Goal: Task Accomplishment & Management: Complete application form

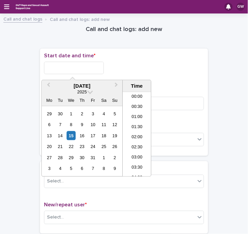
click at [48, 64] on input "text" at bounding box center [74, 68] width 60 height 12
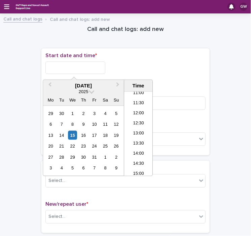
click at [58, 63] on input "text" at bounding box center [75, 68] width 60 height 12
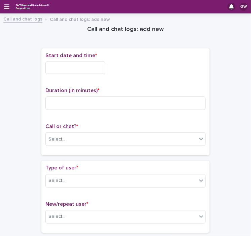
drag, startPoint x: 133, startPoint y: 135, endPoint x: 19, endPoint y: 169, distance: 118.7
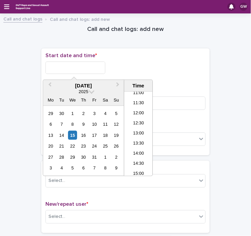
click at [75, 66] on input "text" at bounding box center [75, 68] width 60 height 12
click at [134, 130] on li "13:00" at bounding box center [138, 134] width 29 height 10
click at [90, 65] on input "**********" at bounding box center [75, 68] width 60 height 12
type input "**********"
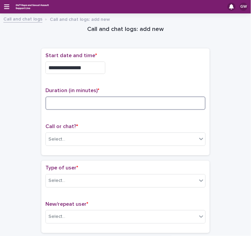
click at [64, 103] on input at bounding box center [125, 103] width 160 height 13
type input "**"
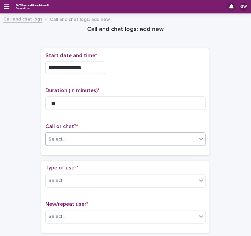
click at [67, 138] on div "Select..." at bounding box center [121, 139] width 151 height 11
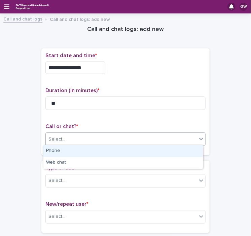
click at [58, 153] on div "Phone" at bounding box center [123, 151] width 160 height 12
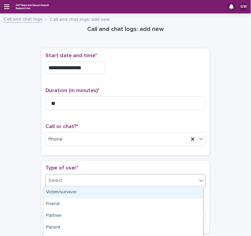
click at [62, 184] on div "Select..." at bounding box center [121, 180] width 151 height 11
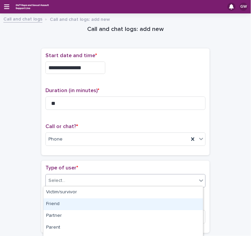
click at [67, 203] on div "Friend" at bounding box center [123, 205] width 160 height 12
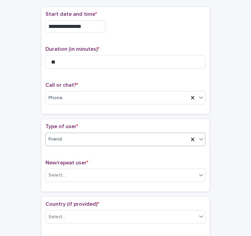
scroll to position [44, 0]
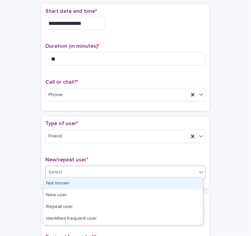
click at [66, 169] on div "Select..." at bounding box center [121, 172] width 151 height 11
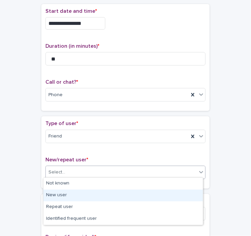
click at [63, 200] on div "New user" at bounding box center [123, 196] width 160 height 12
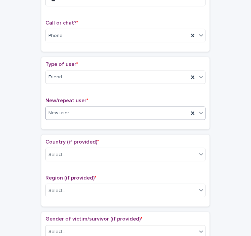
scroll to position [104, 0]
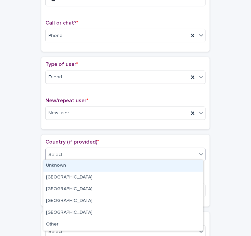
click at [60, 152] on div "Select..." at bounding box center [56, 154] width 17 height 7
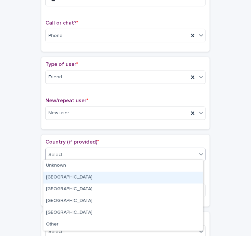
click at [59, 179] on div "[GEOGRAPHIC_DATA]" at bounding box center [123, 178] width 160 height 12
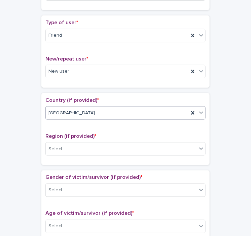
scroll to position [148, 0]
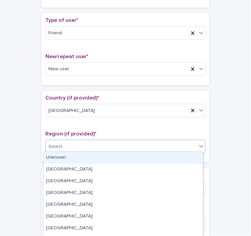
click at [55, 147] on div "Select..." at bounding box center [56, 146] width 17 height 7
click at [58, 158] on div "Unknown" at bounding box center [123, 158] width 160 height 12
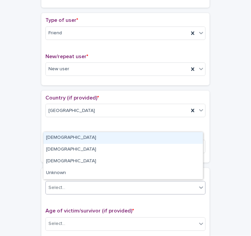
click at [61, 187] on div "Select..." at bounding box center [56, 188] width 17 height 7
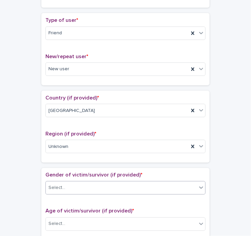
drag, startPoint x: 61, startPoint y: 187, endPoint x: 47, endPoint y: 203, distance: 20.3
click at [47, 203] on div "Gender of victim/survivor (if provided) * 0 results available. Select is focuse…" at bounding box center [125, 204] width 160 height 64
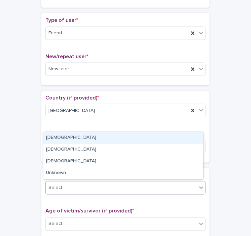
click at [65, 185] on div "Select..." at bounding box center [121, 188] width 151 height 11
click at [61, 136] on div "[DEMOGRAPHIC_DATA]" at bounding box center [123, 138] width 160 height 12
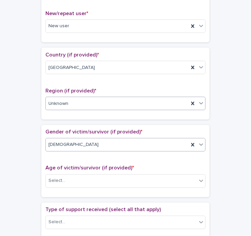
scroll to position [191, 0]
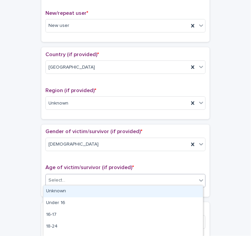
click at [54, 177] on div "Select..." at bounding box center [56, 180] width 17 height 7
click at [54, 190] on div "Unknown" at bounding box center [123, 192] width 160 height 12
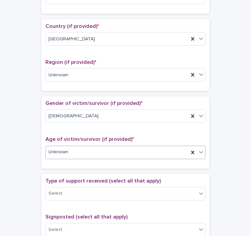
scroll to position [223, 0]
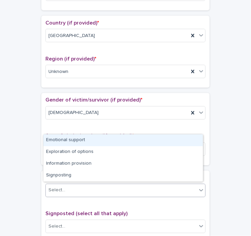
click at [54, 190] on div "Select..." at bounding box center [56, 190] width 17 height 7
click at [59, 139] on div "Emotional support" at bounding box center [123, 141] width 160 height 12
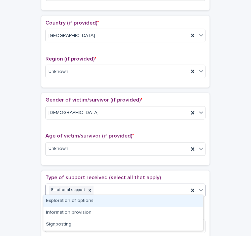
click at [105, 190] on div "Emotional support" at bounding box center [117, 191] width 143 height 12
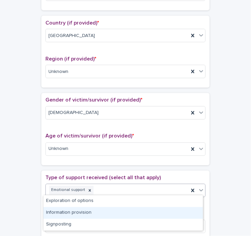
click at [92, 212] on div "Information provision" at bounding box center [123, 213] width 160 height 12
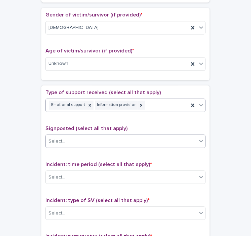
scroll to position [308, 0]
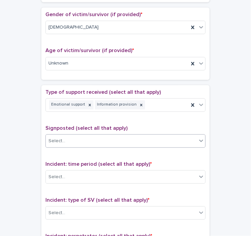
click at [80, 189] on div "Type of support received (select all that apply) Emotional support Information …" at bounding box center [125, 230] width 160 height 281
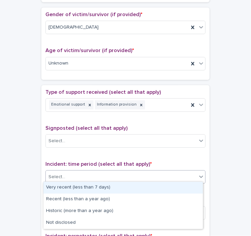
click at [64, 176] on div "Select..." at bounding box center [121, 177] width 151 height 11
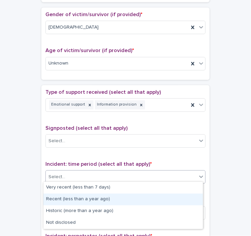
click at [72, 200] on div "Recent (less than a year ago)" at bounding box center [123, 200] width 160 height 12
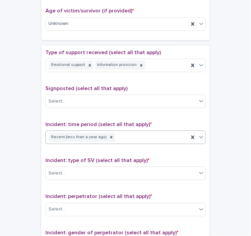
scroll to position [349, 0]
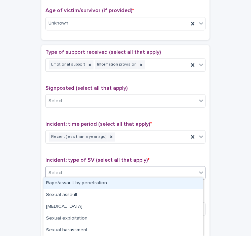
click at [65, 170] on div "Select..." at bounding box center [121, 173] width 151 height 11
click at [69, 185] on div "Rape/assault by penetration" at bounding box center [123, 184] width 160 height 12
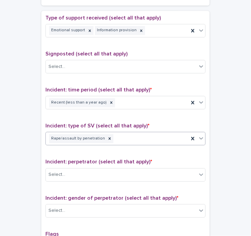
scroll to position [384, 0]
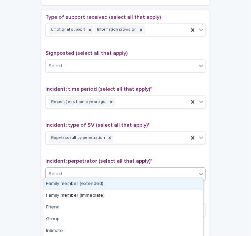
click at [61, 169] on div "Select..." at bounding box center [121, 174] width 151 height 11
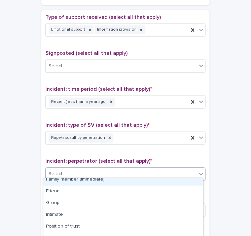
scroll to position [18, 0]
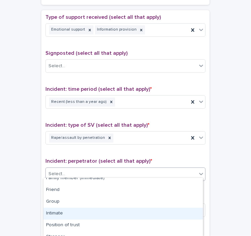
click at [58, 214] on div "Intimate" at bounding box center [123, 214] width 160 height 12
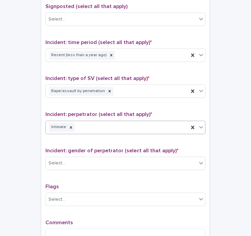
scroll to position [431, 0]
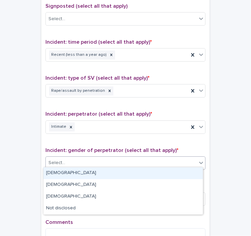
click at [74, 158] on div "Select..." at bounding box center [121, 163] width 151 height 11
click at [60, 173] on div "[DEMOGRAPHIC_DATA]" at bounding box center [123, 174] width 160 height 12
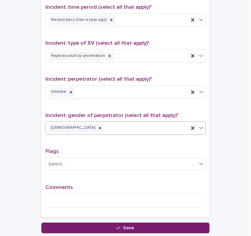
scroll to position [468, 0]
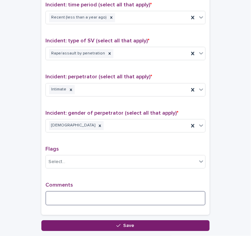
click at [56, 191] on textarea at bounding box center [125, 198] width 160 height 14
type textarea "*"
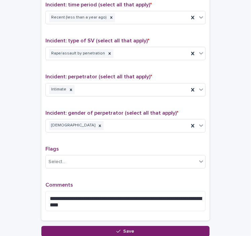
scroll to position [519, 0]
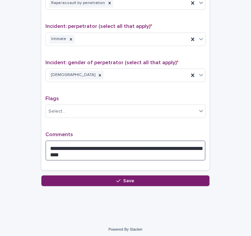
click at [67, 149] on textarea "**********" at bounding box center [125, 151] width 160 height 20
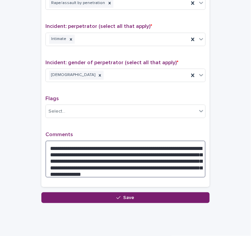
type textarea "**********"
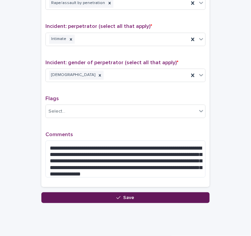
click at [66, 197] on button "Save" at bounding box center [125, 198] width 168 height 11
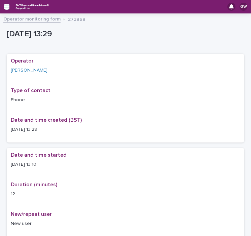
click at [8, 7] on icon "button" at bounding box center [6, 6] width 5 height 5
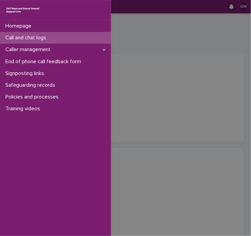
click at [21, 40] on p "Call and chat logs" at bounding box center [27, 38] width 49 height 6
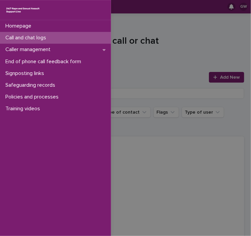
click at [210, 78] on div "Homepage Call and chat logs Caller management End of phone call feedback form S…" at bounding box center [125, 118] width 251 height 236
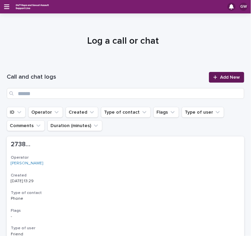
click at [213, 78] on icon at bounding box center [215, 77] width 4 height 4
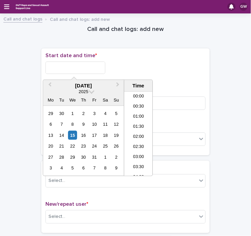
scroll to position [226, 0]
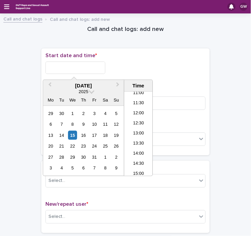
click at [100, 65] on input "text" at bounding box center [75, 68] width 60 height 12
click at [138, 143] on li "13:30" at bounding box center [138, 144] width 29 height 10
type input "**********"
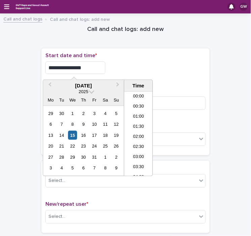
scroll to position [236, 0]
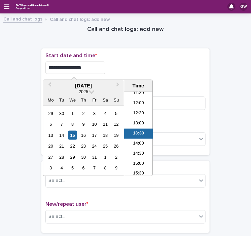
click at [86, 62] on input "**********" at bounding box center [75, 68] width 60 height 12
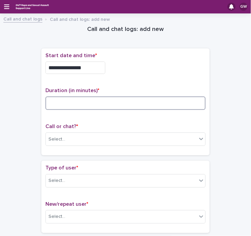
click at [54, 103] on input at bounding box center [125, 103] width 160 height 13
type input "*"
click at [66, 100] on input "*" at bounding box center [125, 103] width 160 height 13
type input "**"
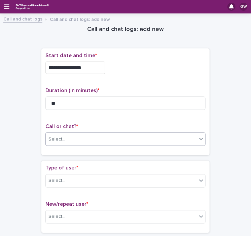
click at [48, 144] on div "Select..." at bounding box center [121, 139] width 151 height 11
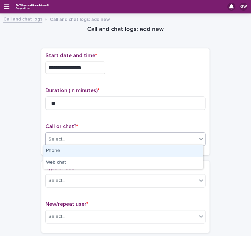
click at [58, 151] on div "Phone" at bounding box center [123, 151] width 160 height 12
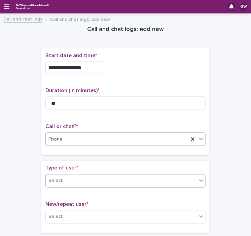
click at [55, 180] on div "Select..." at bounding box center [56, 180] width 17 height 7
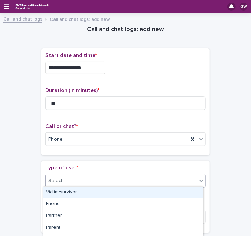
click at [72, 191] on div "Victim/survivor" at bounding box center [123, 193] width 160 height 12
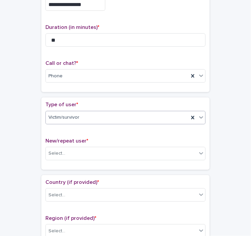
scroll to position [71, 0]
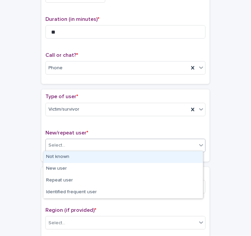
click at [77, 140] on div "Select..." at bounding box center [121, 145] width 151 height 11
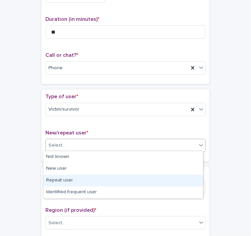
click at [62, 184] on div "Repeat user" at bounding box center [123, 181] width 160 height 12
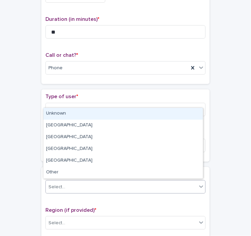
click at [59, 187] on div "Select..." at bounding box center [56, 187] width 17 height 7
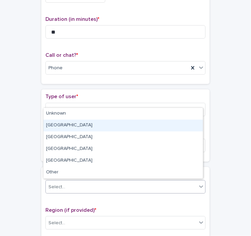
click at [59, 126] on div "[GEOGRAPHIC_DATA]" at bounding box center [123, 126] width 160 height 12
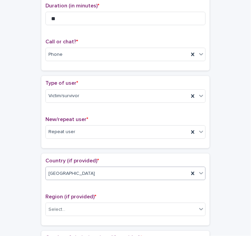
scroll to position [86, 0]
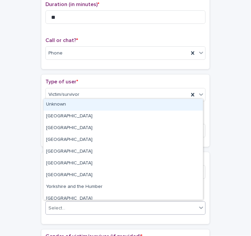
click at [54, 208] on div "Select..." at bounding box center [56, 208] width 17 height 7
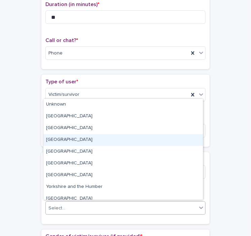
click at [61, 142] on div "[GEOGRAPHIC_DATA]" at bounding box center [123, 140] width 160 height 12
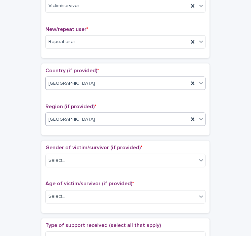
scroll to position [176, 0]
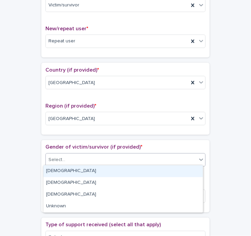
click at [63, 156] on div "Select..." at bounding box center [121, 160] width 151 height 11
click at [61, 172] on div "[DEMOGRAPHIC_DATA]" at bounding box center [123, 172] width 160 height 12
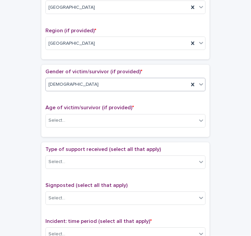
scroll to position [251, 0]
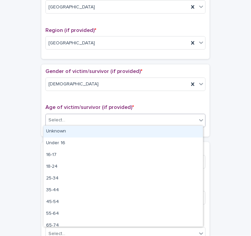
click at [65, 121] on div "Select..." at bounding box center [121, 120] width 151 height 11
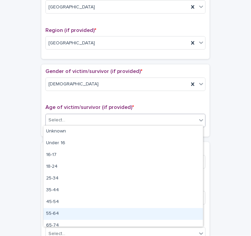
click at [61, 215] on div "55-64" at bounding box center [123, 214] width 160 height 12
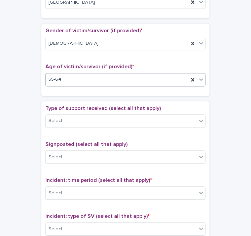
scroll to position [301, 0]
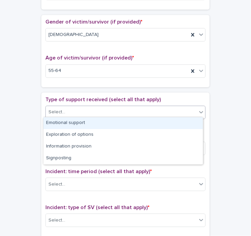
click at [62, 111] on div "Select..." at bounding box center [56, 112] width 17 height 7
click at [61, 126] on div "Emotional support" at bounding box center [123, 123] width 160 height 12
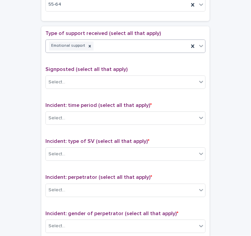
scroll to position [368, 0]
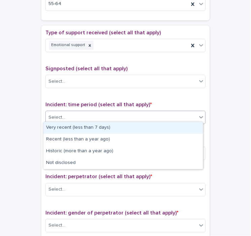
click at [68, 114] on div "Select..." at bounding box center [121, 117] width 151 height 11
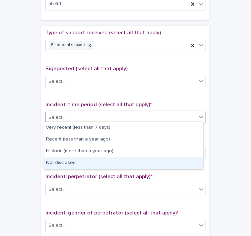
click at [55, 163] on div "Not disclosed" at bounding box center [123, 164] width 160 height 12
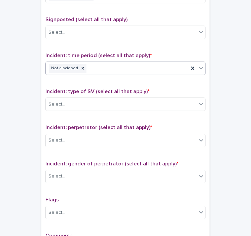
scroll to position [419, 0]
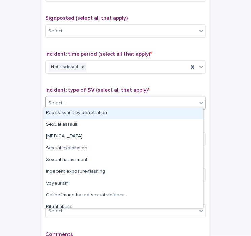
click at [55, 103] on div "Select..." at bounding box center [56, 103] width 17 height 7
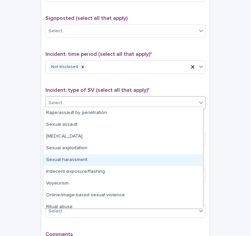
scroll to position [17, 0]
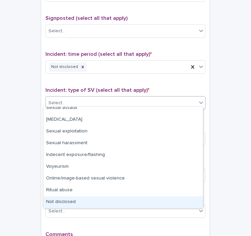
click at [59, 202] on div "Not disclosed" at bounding box center [123, 203] width 160 height 12
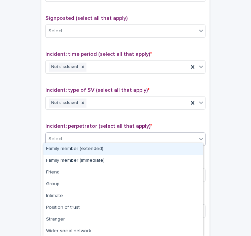
click at [53, 140] on div "Select..." at bounding box center [121, 139] width 151 height 11
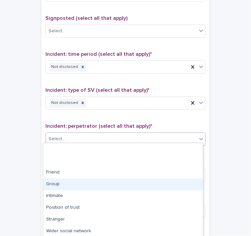
scroll to position [36, 0]
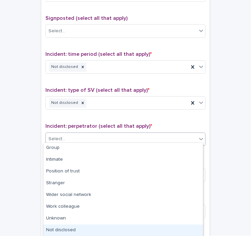
click at [63, 233] on div "Not disclosed" at bounding box center [123, 231] width 160 height 12
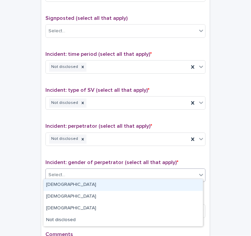
click at [51, 173] on div "Select..." at bounding box center [56, 175] width 17 height 7
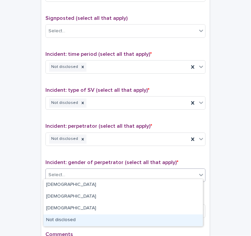
click at [69, 223] on div "Not disclosed" at bounding box center [123, 221] width 160 height 12
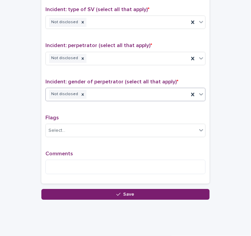
scroll to position [513, 0]
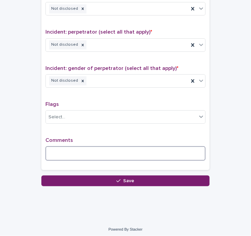
click at [54, 146] on textarea at bounding box center [125, 153] width 160 height 14
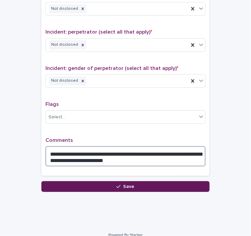
type textarea "**********"
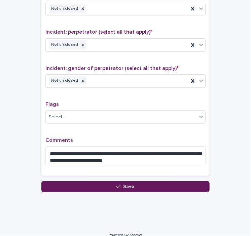
click at [74, 182] on button "Save" at bounding box center [125, 186] width 168 height 11
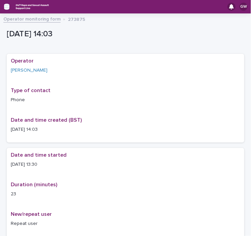
click at [6, 6] on icon "button" at bounding box center [6, 7] width 5 height 6
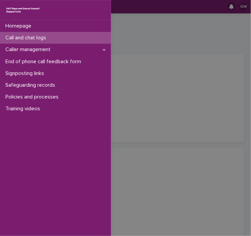
click at [23, 40] on p "Call and chat logs" at bounding box center [27, 38] width 49 height 6
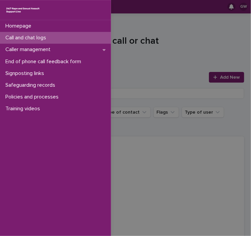
click at [210, 77] on div "Homepage Call and chat logs Caller management End of phone call feedback form S…" at bounding box center [125, 118] width 251 height 236
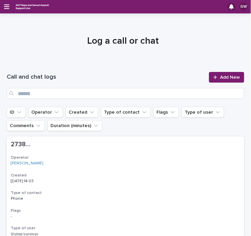
click at [213, 77] on icon at bounding box center [215, 77] width 4 height 4
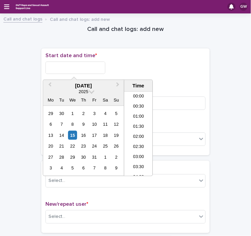
click at [70, 64] on input "text" at bounding box center [75, 68] width 60 height 12
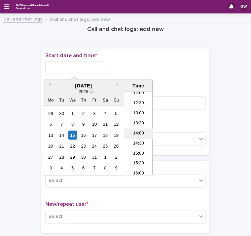
click at [137, 130] on li "14:00" at bounding box center [138, 134] width 29 height 10
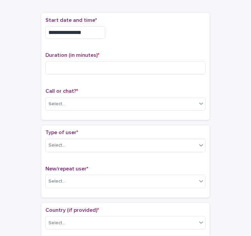
scroll to position [0, 0]
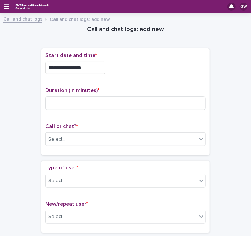
click at [18, 19] on link "Call and chat logs" at bounding box center [22, 19] width 39 height 8
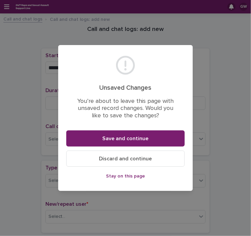
click at [16, 50] on div "Unsaved Changes You’re about to leave this page with unsaved record changes. Wo…" at bounding box center [125, 118] width 251 height 236
click at [132, 176] on span "Stay on this page" at bounding box center [125, 176] width 39 height 5
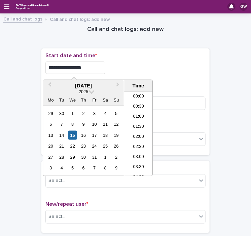
scroll to position [246, 0]
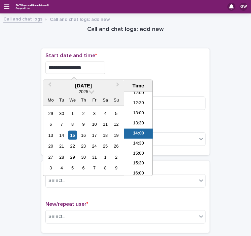
click at [86, 67] on input "**********" at bounding box center [75, 68] width 60 height 12
type input "**********"
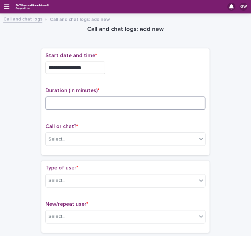
click at [65, 108] on input at bounding box center [125, 103] width 160 height 13
type input "**"
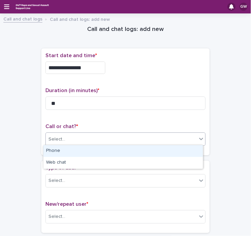
click at [62, 140] on div "Select..." at bounding box center [56, 139] width 17 height 7
click at [59, 154] on div "Phone" at bounding box center [123, 151] width 160 height 12
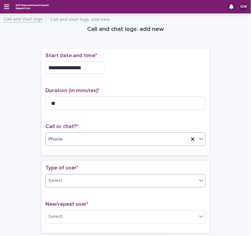
click at [58, 180] on div "Select..." at bounding box center [56, 180] width 17 height 7
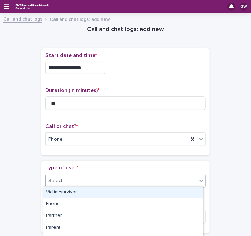
click at [58, 192] on div "Victim/survivor" at bounding box center [123, 193] width 160 height 12
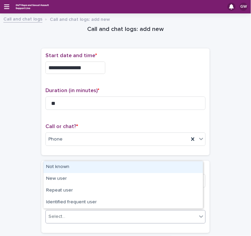
click at [59, 218] on div "Select..." at bounding box center [56, 216] width 17 height 7
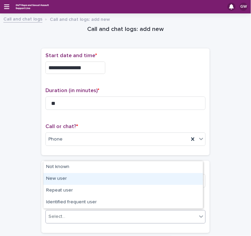
click at [61, 179] on div "New user" at bounding box center [123, 179] width 160 height 12
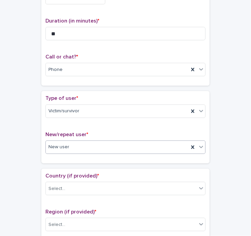
scroll to position [70, 0]
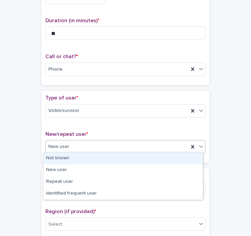
click at [66, 148] on div "New user" at bounding box center [117, 146] width 143 height 11
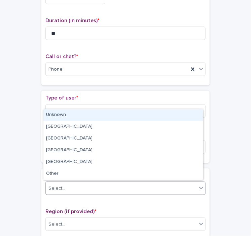
click at [58, 186] on div "Select..." at bounding box center [56, 188] width 17 height 7
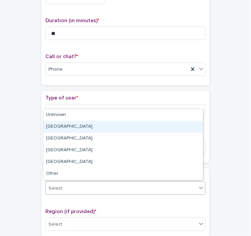
click at [73, 130] on div "[GEOGRAPHIC_DATA]" at bounding box center [123, 127] width 160 height 12
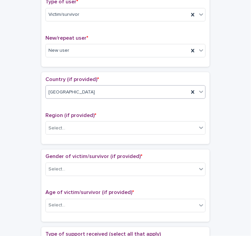
scroll to position [169, 0]
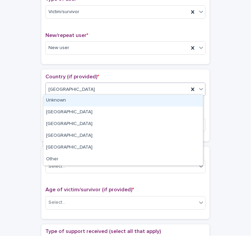
click at [62, 92] on div "[GEOGRAPHIC_DATA]" at bounding box center [117, 89] width 143 height 11
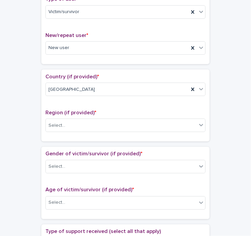
click at [20, 124] on div "**********" at bounding box center [126, 190] width 238 height 682
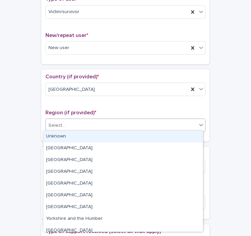
click at [60, 127] on div "Select..." at bounding box center [56, 125] width 17 height 7
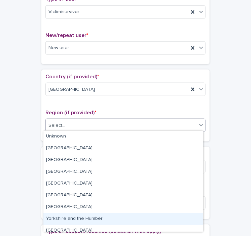
click at [52, 221] on div "Yorkshire and the Humber" at bounding box center [123, 219] width 160 height 12
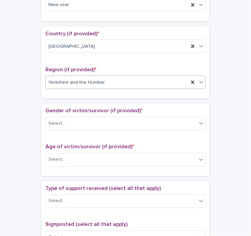
scroll to position [213, 0]
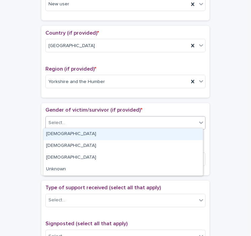
click at [66, 125] on div "Select..." at bounding box center [121, 123] width 151 height 11
click at [62, 138] on div "[DEMOGRAPHIC_DATA]" at bounding box center [123, 135] width 160 height 12
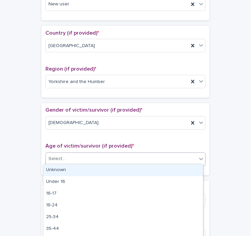
click at [54, 162] on div "Select..." at bounding box center [121, 159] width 151 height 11
click at [54, 172] on div "Unknown" at bounding box center [123, 171] width 160 height 12
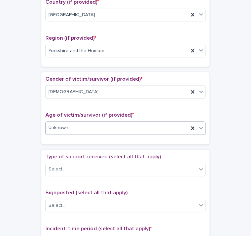
scroll to position [245, 0]
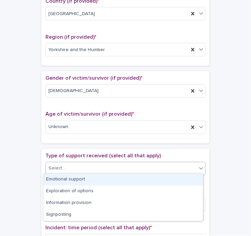
click at [57, 166] on div "Select..." at bounding box center [56, 168] width 17 height 7
click at [57, 181] on div "Emotional support" at bounding box center [123, 180] width 160 height 12
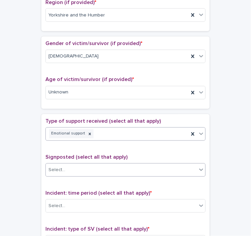
scroll to position [283, 0]
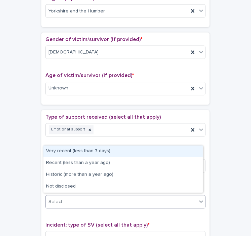
click at [59, 201] on div "Select..." at bounding box center [56, 202] width 17 height 7
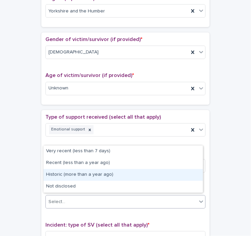
click at [89, 177] on div "Historic (more than a year ago)" at bounding box center [123, 175] width 160 height 12
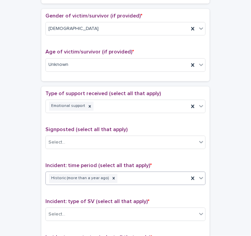
scroll to position [308, 0]
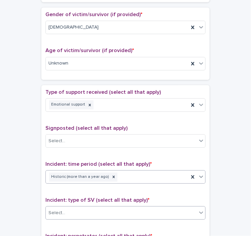
click at [58, 212] on div "Select..." at bounding box center [56, 213] width 17 height 7
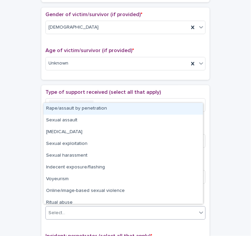
click at [90, 108] on div "Rape/assault by penetration" at bounding box center [123, 109] width 160 height 12
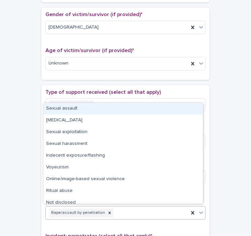
click at [112, 213] on div "Rape/assault by penetration" at bounding box center [117, 214] width 143 height 12
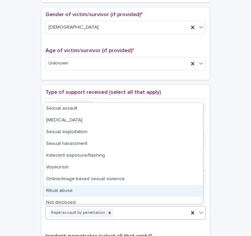
scroll to position [5, 0]
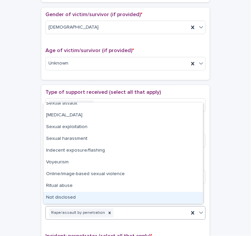
click at [19, 208] on div "**********" at bounding box center [126, 50] width 238 height 682
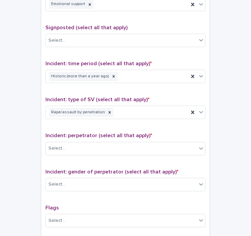
scroll to position [410, 0]
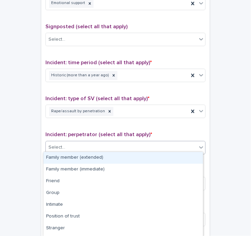
click at [79, 141] on div "Select..." at bounding box center [125, 147] width 160 height 13
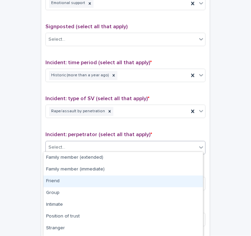
click at [53, 182] on div "Friend" at bounding box center [123, 182] width 160 height 12
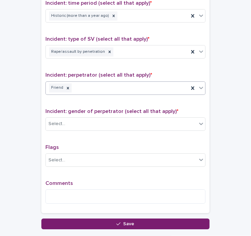
scroll to position [471, 0]
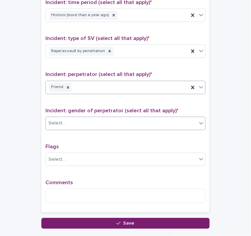
click at [77, 119] on div "Select..." at bounding box center [121, 123] width 151 height 11
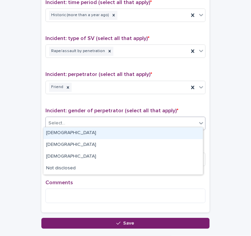
click at [63, 129] on div "[DEMOGRAPHIC_DATA]" at bounding box center [123, 134] width 160 height 12
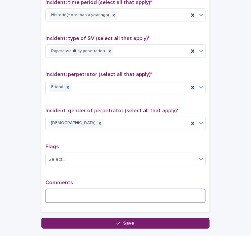
click at [58, 194] on textarea at bounding box center [125, 196] width 160 height 14
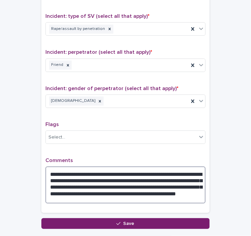
scroll to position [536, 0]
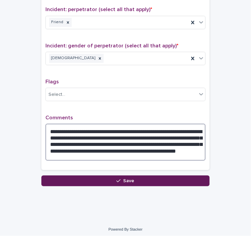
type textarea "**********"
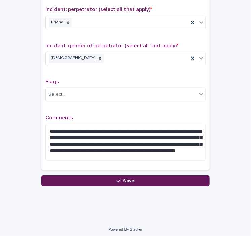
click at [71, 178] on button "Save" at bounding box center [125, 181] width 168 height 11
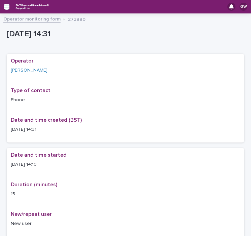
click at [9, 8] on icon "button" at bounding box center [6, 6] width 5 height 5
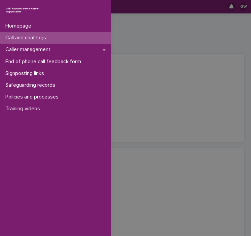
click at [24, 40] on p "Call and chat logs" at bounding box center [27, 38] width 49 height 6
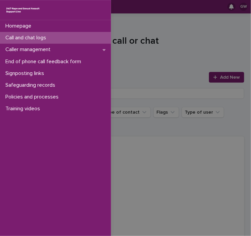
click at [212, 76] on div "Homepage Call and chat logs Caller management End of phone call feedback form S…" at bounding box center [125, 118] width 251 height 236
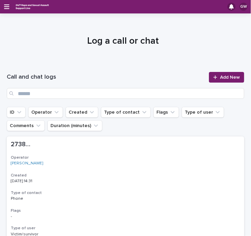
click at [213, 76] on icon at bounding box center [215, 77] width 4 height 5
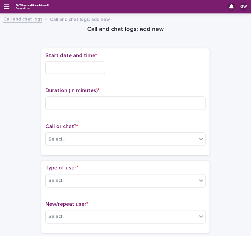
click at [99, 64] on input "text" at bounding box center [75, 68] width 60 height 12
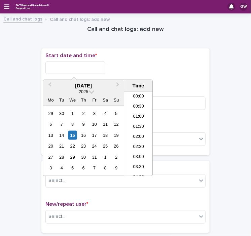
scroll to position [256, 0]
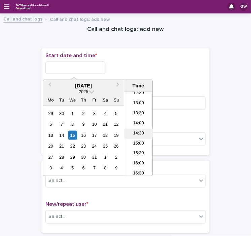
click at [135, 135] on li "14:30" at bounding box center [138, 134] width 29 height 10
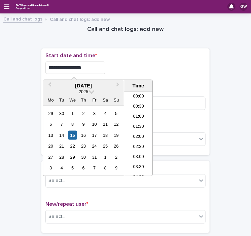
click at [88, 62] on input "**********" at bounding box center [75, 68] width 60 height 12
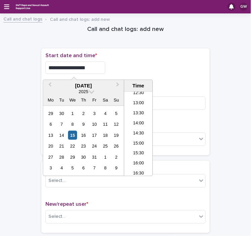
click at [91, 69] on input "**********" at bounding box center [75, 68] width 60 height 12
click at [81, 66] on input "**********" at bounding box center [75, 68] width 60 height 12
click at [141, 142] on li "15:00" at bounding box center [138, 144] width 29 height 10
type input "**********"
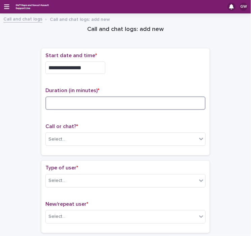
click at [66, 97] on input at bounding box center [125, 103] width 160 height 13
type input "*"
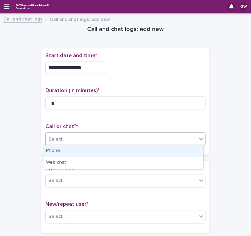
click at [82, 139] on div "Select..." at bounding box center [121, 139] width 151 height 11
click at [67, 150] on div "Phone" at bounding box center [123, 151] width 160 height 12
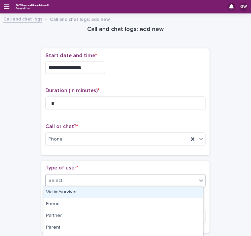
click at [66, 181] on div "Select..." at bounding box center [121, 180] width 151 height 11
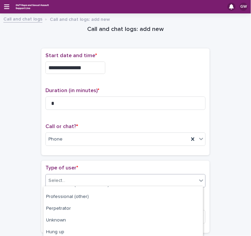
scroll to position [127, 0]
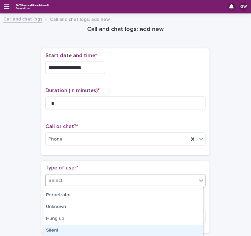
click at [56, 231] on div "Silent" at bounding box center [123, 231] width 160 height 12
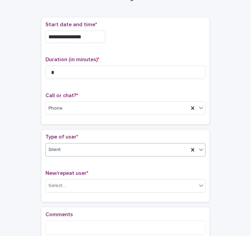
scroll to position [82, 0]
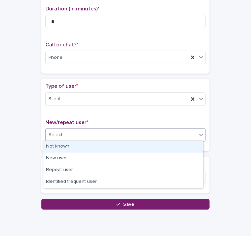
click at [55, 134] on div "Select..." at bounding box center [56, 135] width 17 height 7
click at [56, 147] on div "Not known" at bounding box center [123, 147] width 160 height 12
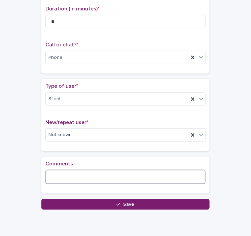
click at [66, 179] on textarea at bounding box center [125, 177] width 160 height 14
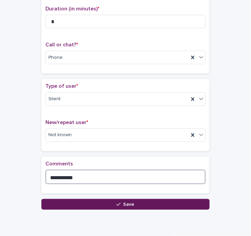
type textarea "**********"
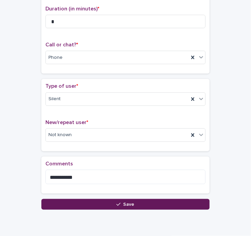
click at [90, 204] on button "Save" at bounding box center [125, 204] width 168 height 11
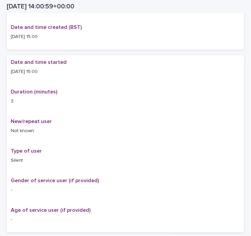
scroll to position [89, 0]
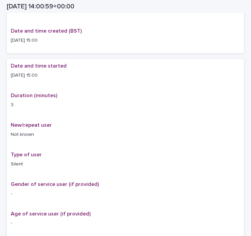
click at [29, 105] on p "3" at bounding box center [126, 105] width 230 height 7
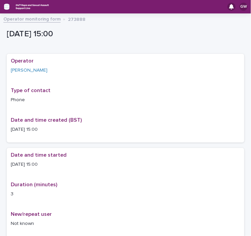
click at [7, 8] on icon "button" at bounding box center [6, 6] width 5 height 5
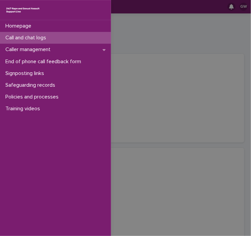
click at [17, 37] on p "Call and chat logs" at bounding box center [27, 38] width 49 height 6
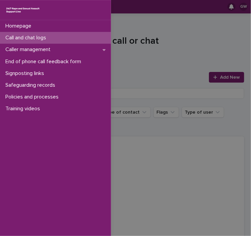
click at [209, 77] on div "Homepage Call and chat logs Caller management End of phone call feedback form S…" at bounding box center [125, 118] width 251 height 236
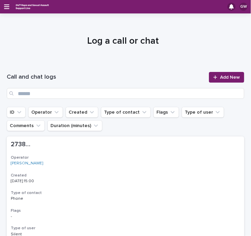
click at [213, 77] on icon at bounding box center [215, 77] width 4 height 5
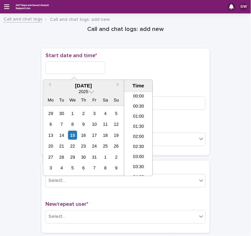
scroll to position [266, 0]
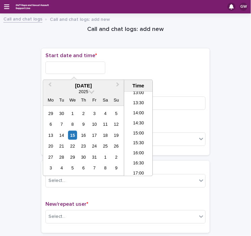
click at [103, 66] on input "text" at bounding box center [75, 68] width 60 height 12
click at [138, 134] on li "15:00" at bounding box center [138, 134] width 29 height 10
click at [84, 69] on input "**********" at bounding box center [75, 68] width 60 height 12
type input "**********"
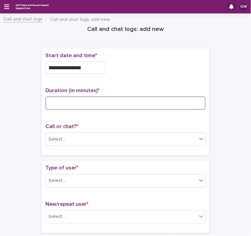
click at [79, 104] on input at bounding box center [125, 103] width 160 height 13
type input "**"
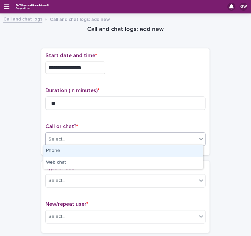
click at [65, 137] on div "Select..." at bounding box center [121, 139] width 151 height 11
click at [59, 150] on div "Phone" at bounding box center [123, 151] width 160 height 12
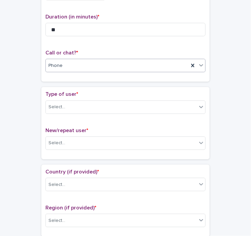
scroll to position [74, 0]
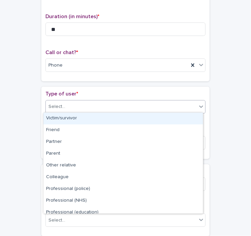
click at [56, 106] on div "Select..." at bounding box center [56, 106] width 17 height 7
click at [58, 117] on div "Victim/survivor" at bounding box center [123, 119] width 160 height 12
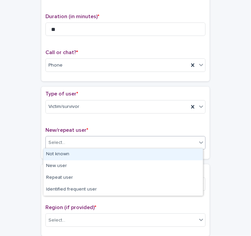
click at [55, 144] on div "Select..." at bounding box center [56, 142] width 17 height 7
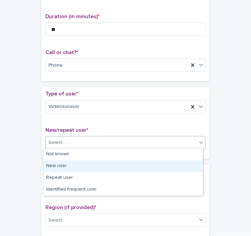
click at [54, 168] on div "New user" at bounding box center [123, 167] width 160 height 12
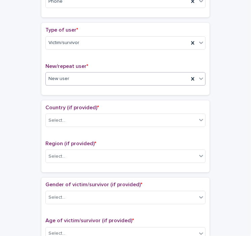
scroll to position [141, 0]
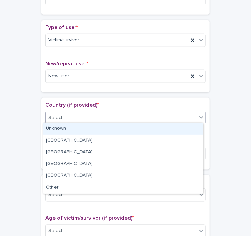
click at [49, 119] on div "Select..." at bounding box center [56, 117] width 17 height 7
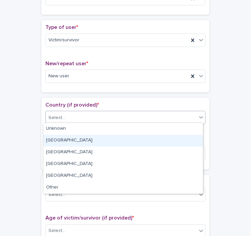
click at [58, 143] on div "[GEOGRAPHIC_DATA]" at bounding box center [123, 141] width 160 height 12
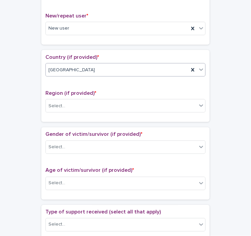
scroll to position [189, 0]
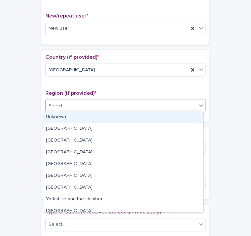
click at [63, 105] on div "Select..." at bounding box center [121, 106] width 151 height 11
click at [60, 119] on div "Unknown" at bounding box center [123, 117] width 160 height 12
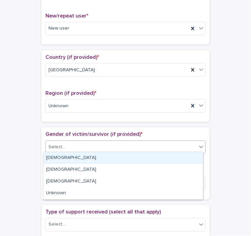
click at [65, 146] on div "Select..." at bounding box center [121, 147] width 151 height 11
click at [61, 161] on div "[DEMOGRAPHIC_DATA]" at bounding box center [123, 158] width 160 height 12
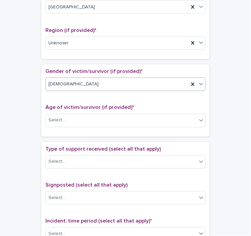
scroll to position [252, 0]
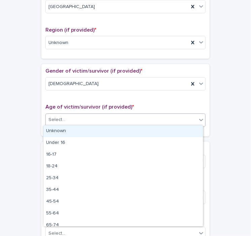
click at [60, 117] on div "Select..." at bounding box center [56, 120] width 17 height 7
click at [54, 131] on div "Unknown" at bounding box center [123, 132] width 160 height 12
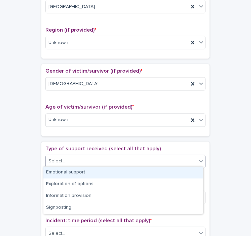
click at [64, 157] on div "Select..." at bounding box center [121, 161] width 151 height 11
click at [55, 174] on div "Emotional support" at bounding box center [123, 173] width 160 height 12
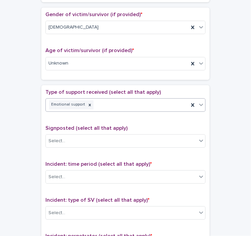
scroll to position [309, 0]
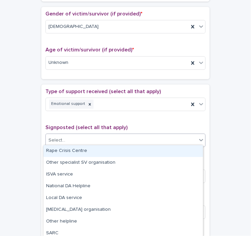
click at [66, 137] on input "text" at bounding box center [66, 140] width 1 height 6
click at [71, 152] on div "Rape Crisis Centre" at bounding box center [123, 151] width 160 height 12
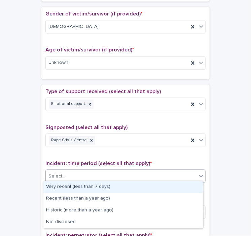
click at [61, 175] on div "Select..." at bounding box center [56, 176] width 17 height 7
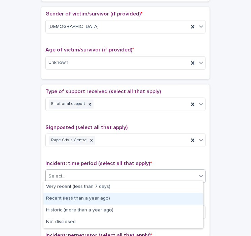
click at [64, 199] on div "Recent (less than a year ago)" at bounding box center [123, 199] width 160 height 12
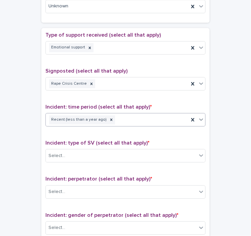
scroll to position [368, 0]
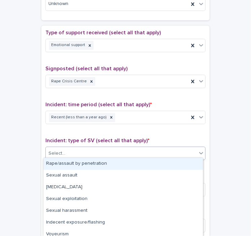
click at [62, 150] on div "Select..." at bounding box center [56, 153] width 17 height 7
click at [74, 169] on div "Rape/assault by penetration" at bounding box center [123, 164] width 160 height 12
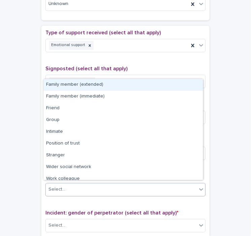
click at [73, 190] on div "Select..." at bounding box center [121, 189] width 151 height 11
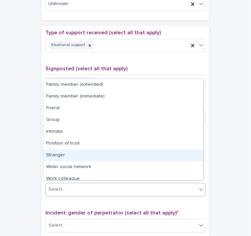
click at [57, 155] on div "Stranger" at bounding box center [123, 156] width 160 height 12
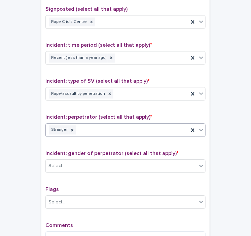
scroll to position [428, 0]
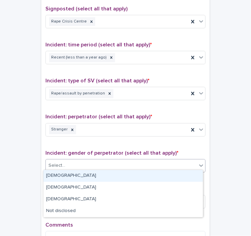
click at [75, 161] on div "Select..." at bounding box center [121, 165] width 151 height 11
click at [69, 178] on div "[DEMOGRAPHIC_DATA]" at bounding box center [123, 176] width 160 height 12
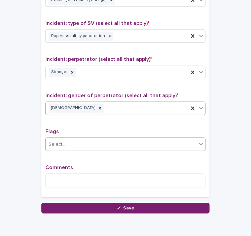
scroll to position [486, 0]
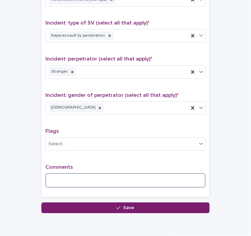
click at [61, 182] on textarea at bounding box center [125, 180] width 160 height 14
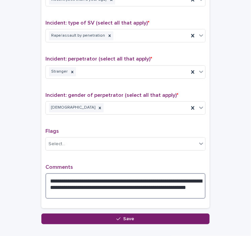
click at [92, 182] on textarea "**********" at bounding box center [125, 186] width 160 height 26
click at [63, 189] on textarea "**********" at bounding box center [125, 186] width 160 height 26
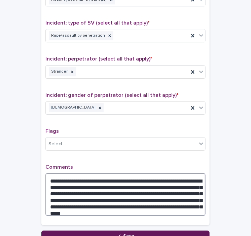
type textarea "**********"
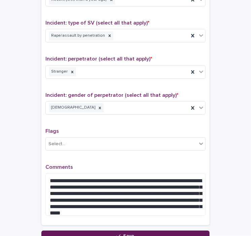
click at [85, 232] on button "Save" at bounding box center [125, 236] width 168 height 11
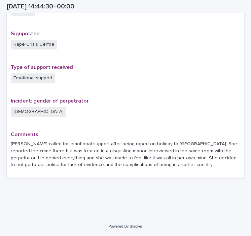
scroll to position [428, 0]
